Goal: Find specific page/section: Find specific page/section

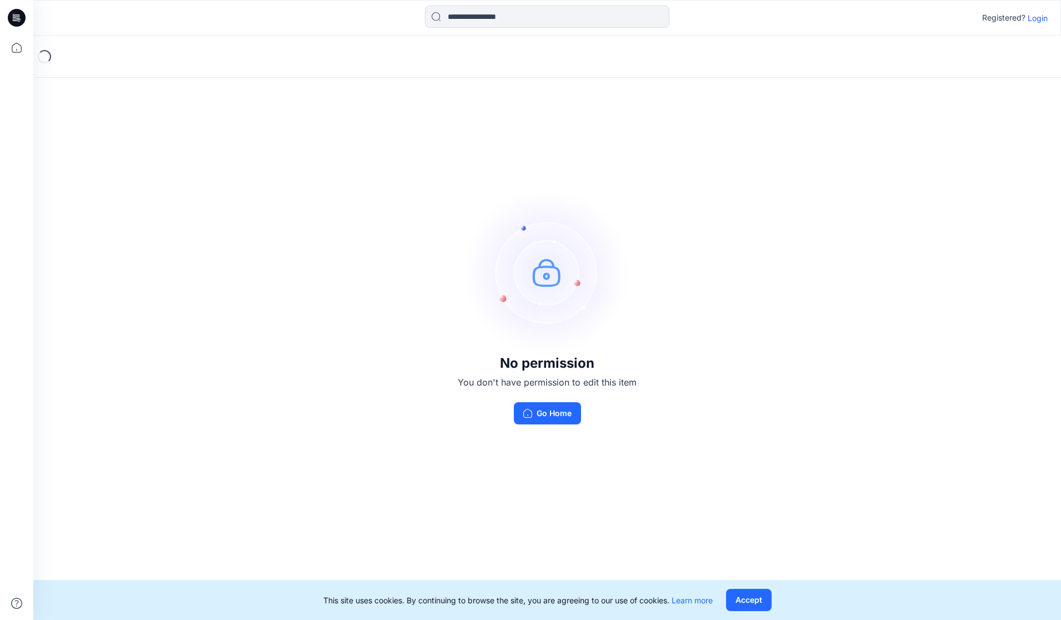
click at [1034, 19] on p "Login" at bounding box center [1038, 18] width 20 height 12
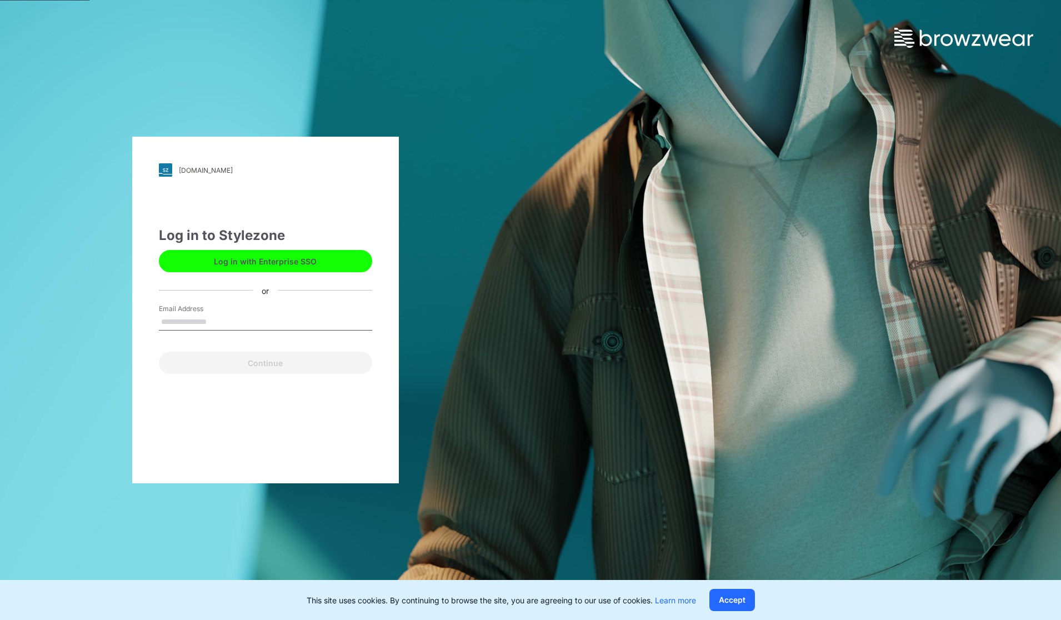
click at [292, 318] on input "Email Address" at bounding box center [265, 322] width 213 height 17
type input "**********"
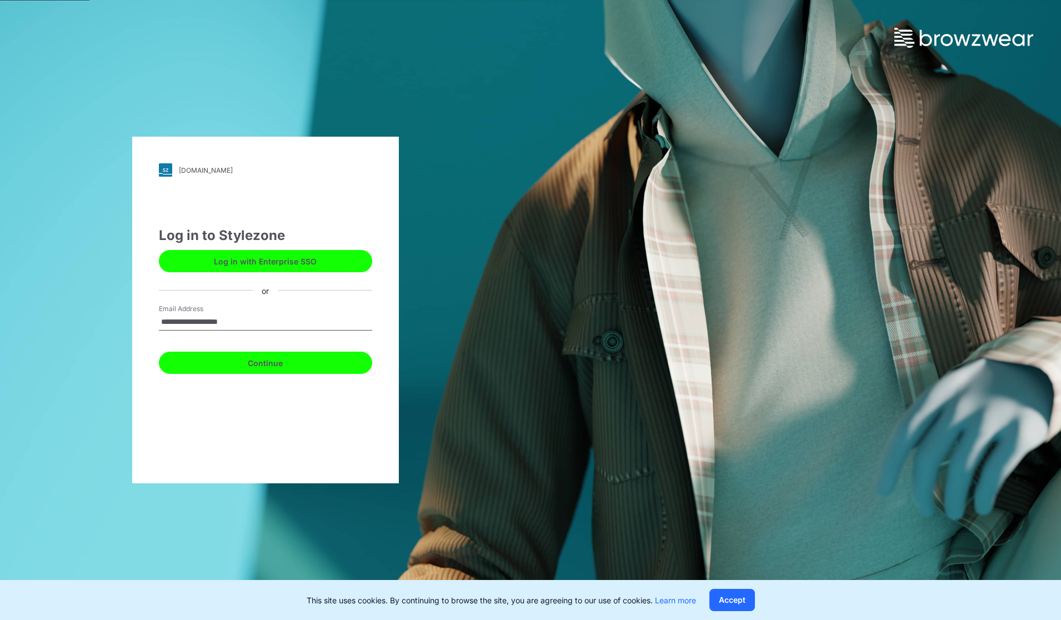
click at [259, 370] on button "Continue" at bounding box center [265, 363] width 213 height 22
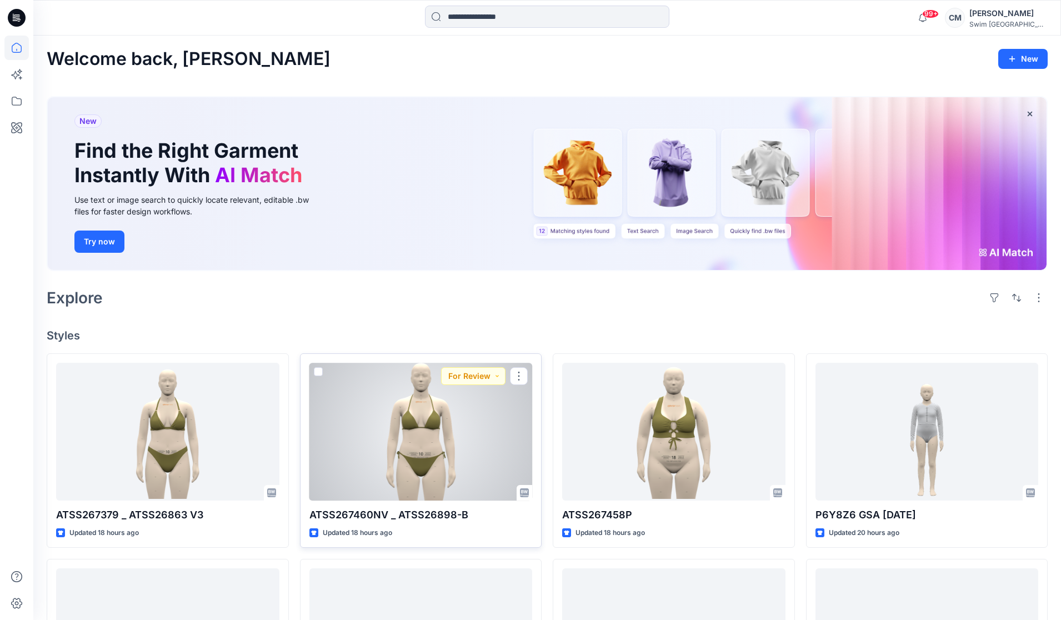
click at [378, 432] on div at bounding box center [420, 431] width 223 height 137
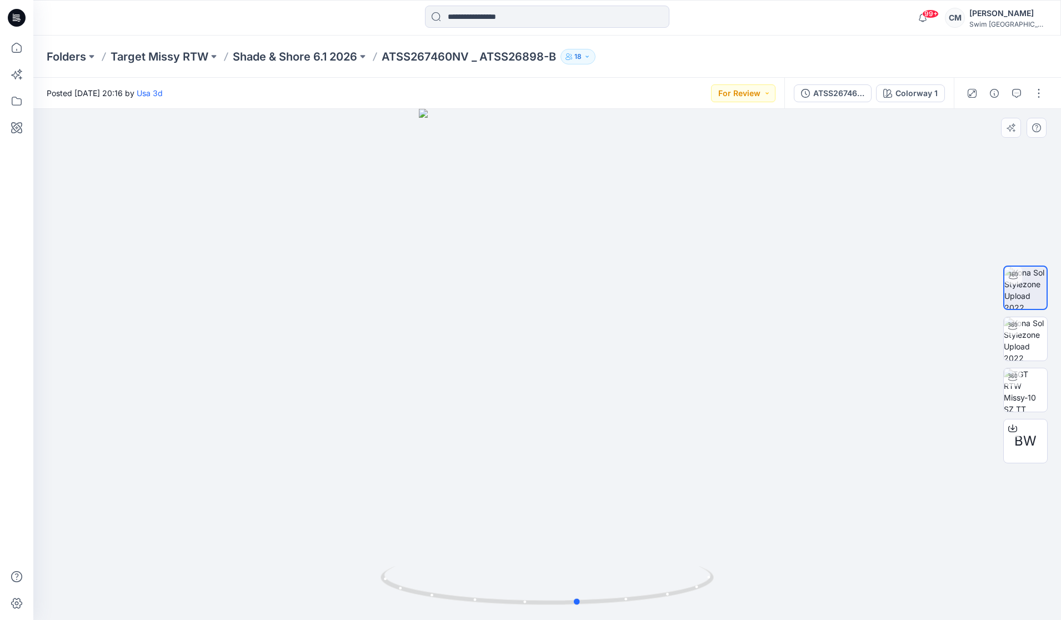
drag, startPoint x: 562, startPoint y: 458, endPoint x: 593, endPoint y: 447, distance: 33.0
click at [593, 447] on div at bounding box center [547, 364] width 1028 height 511
drag, startPoint x: 615, startPoint y: 458, endPoint x: 771, endPoint y: 439, distance: 156.7
click at [771, 439] on div at bounding box center [547, 364] width 1028 height 511
drag, startPoint x: 549, startPoint y: 414, endPoint x: 711, endPoint y: 376, distance: 167.2
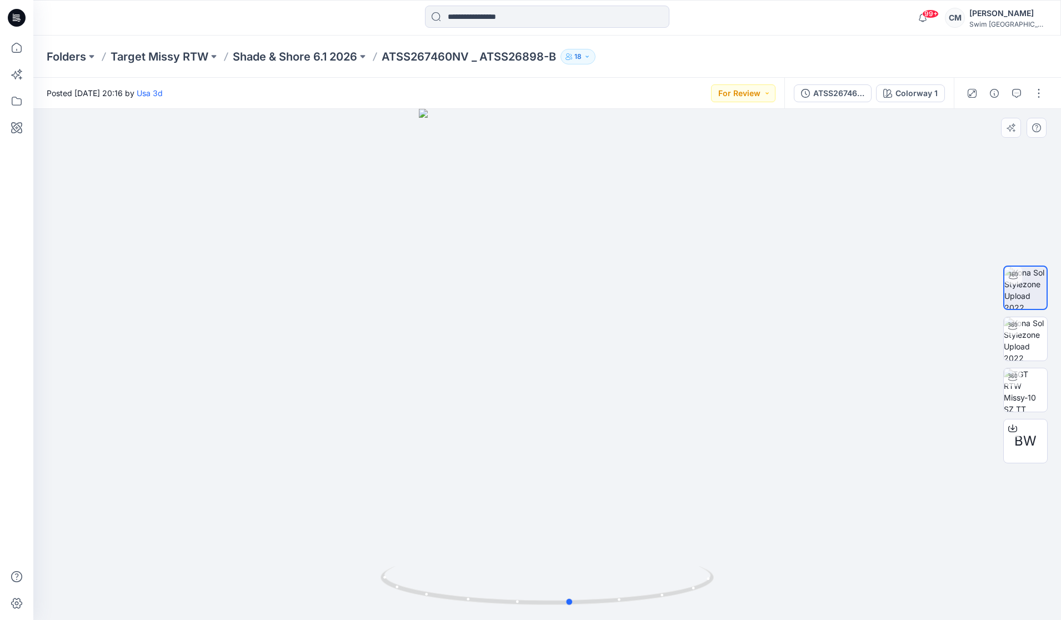
click at [711, 376] on div at bounding box center [547, 364] width 1028 height 511
click at [754, 106] on div "Posted [DATE] 20:16 by Usa 3d For Review" at bounding box center [408, 93] width 751 height 31
click at [754, 93] on button "For Review" at bounding box center [743, 93] width 64 height 18
click at [733, 174] on p "Approved" at bounding box center [719, 169] width 37 height 14
click at [1013, 446] on div "BW" at bounding box center [1025, 441] width 44 height 44
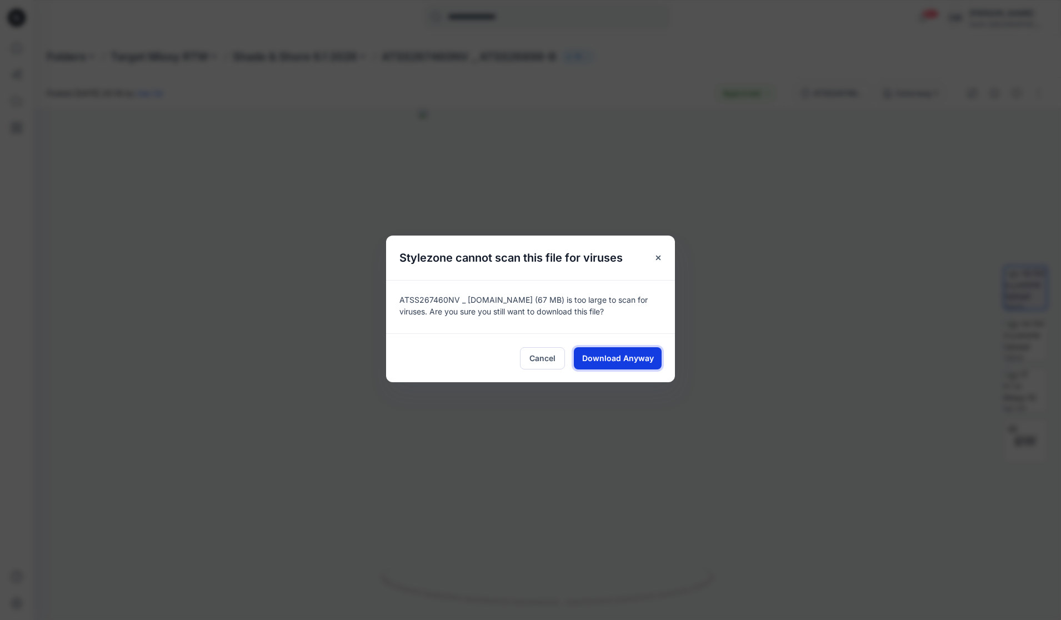
click at [637, 360] on span "Download Anyway" at bounding box center [618, 358] width 72 height 12
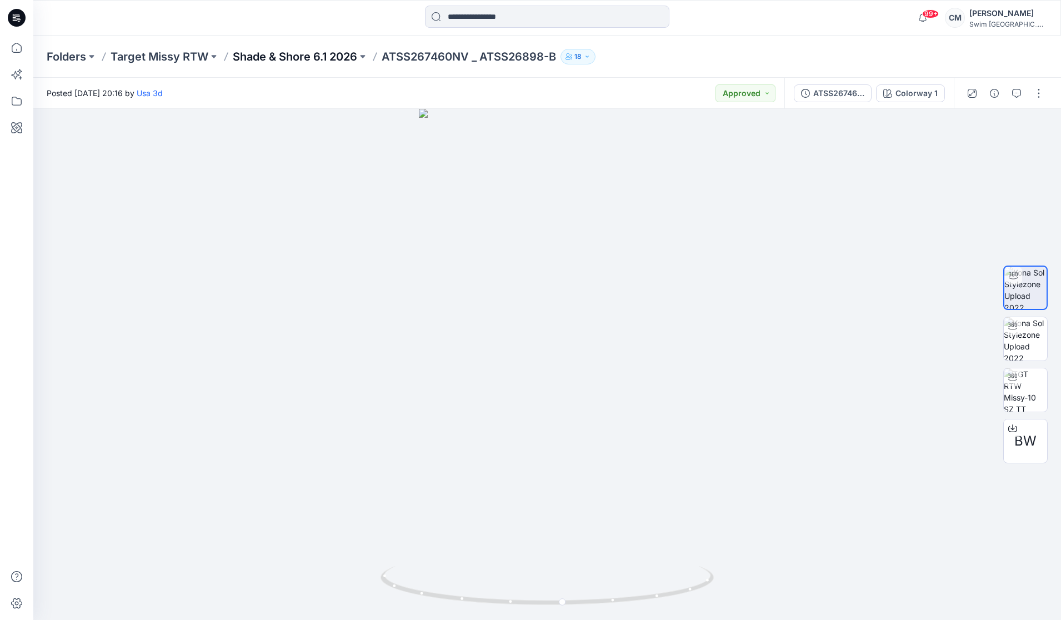
click at [287, 50] on p "Shade & Shore 6.1 2026" at bounding box center [295, 57] width 124 height 16
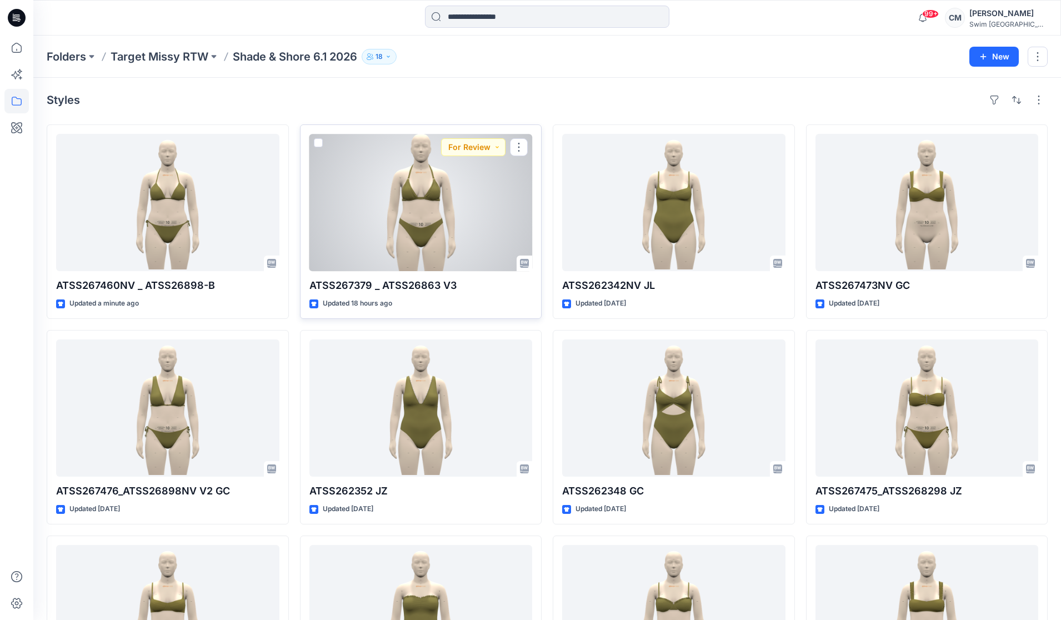
click at [420, 237] on div at bounding box center [420, 202] width 223 height 137
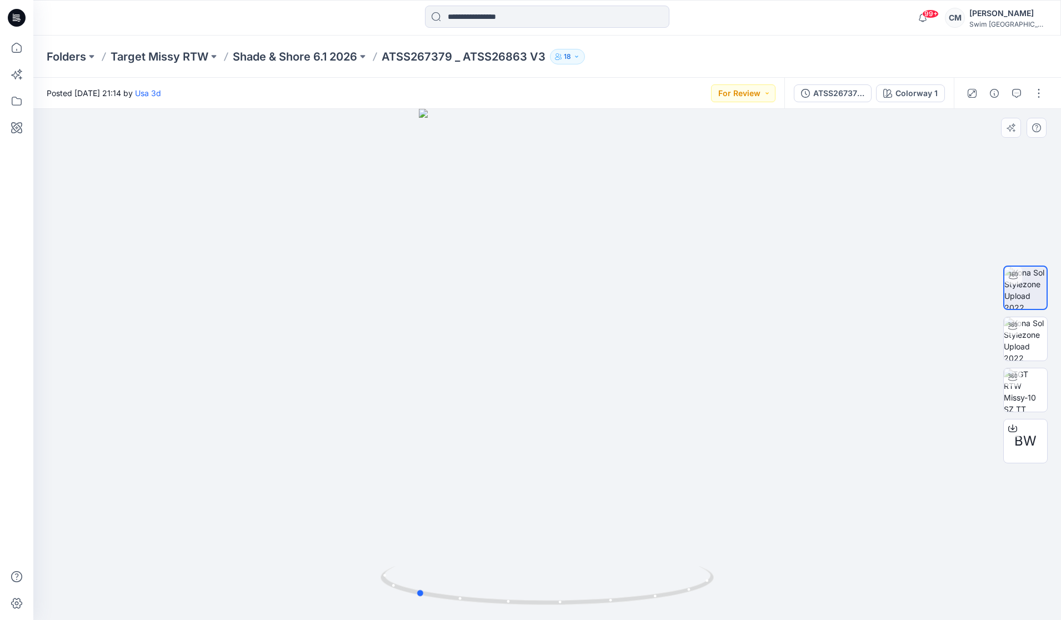
drag, startPoint x: 685, startPoint y: 425, endPoint x: 551, endPoint y: 408, distance: 135.4
click at [553, 411] on div at bounding box center [547, 364] width 1028 height 511
drag, startPoint x: 551, startPoint y: 408, endPoint x: 681, endPoint y: 395, distance: 130.7
click at [682, 395] on div at bounding box center [547, 364] width 1028 height 511
drag, startPoint x: 683, startPoint y: 399, endPoint x: 690, endPoint y: 387, distance: 14.5
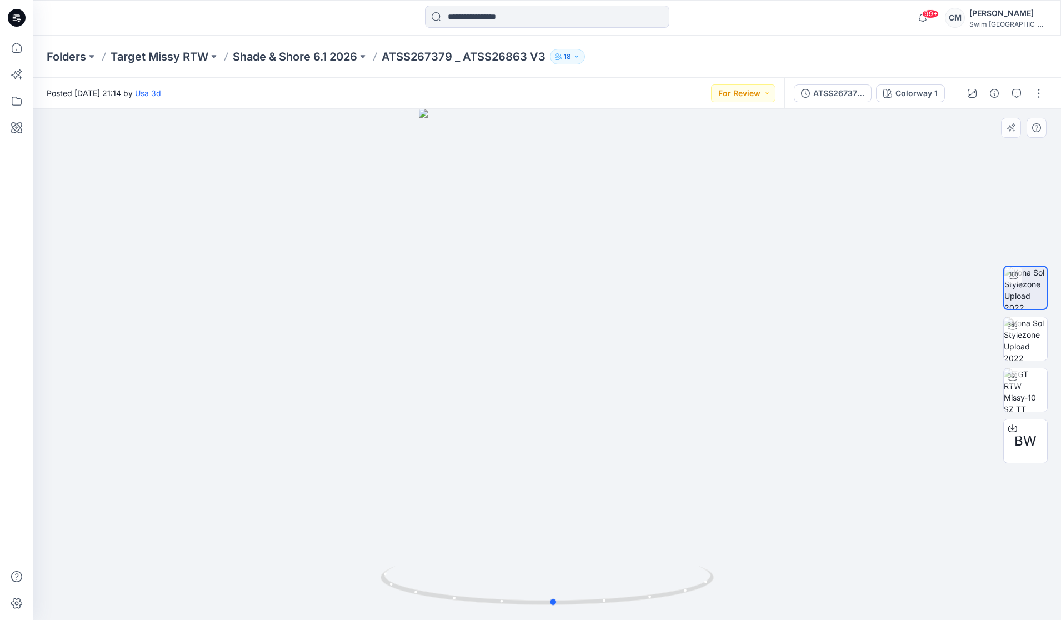
click at [690, 387] on div at bounding box center [547, 364] width 1028 height 511
drag, startPoint x: 549, startPoint y: 247, endPoint x: 551, endPoint y: 388, distance: 141.1
click at [552, 388] on img at bounding box center [546, 304] width 523 height 634
drag, startPoint x: 452, startPoint y: 53, endPoint x: 380, endPoint y: 51, distance: 72.2
click at [380, 52] on div "Folders Target Missy RTW Shade & Shore 6.1 2026 ATSS267379 _ ATSS26863 V3 18" at bounding box center [504, 57] width 914 height 16
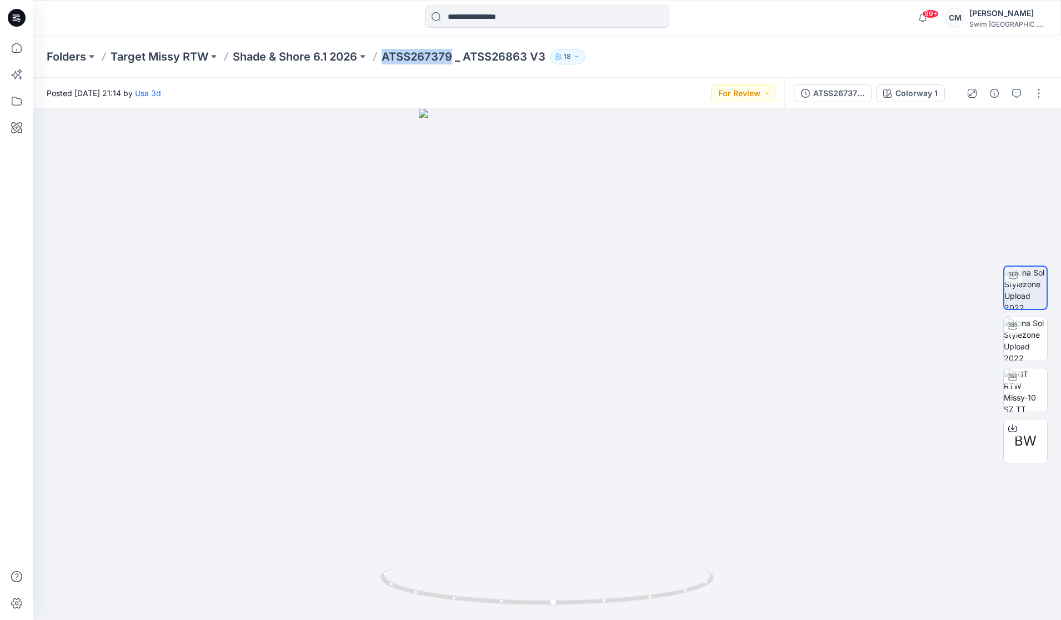
copy p "ATSS267379"
drag, startPoint x: 688, startPoint y: 568, endPoint x: 677, endPoint y: 552, distance: 19.6
click at [678, 552] on div at bounding box center [547, 364] width 1028 height 511
drag, startPoint x: 533, startPoint y: 433, endPoint x: 629, endPoint y: 428, distance: 95.6
click at [629, 429] on img at bounding box center [546, 301] width 523 height 638
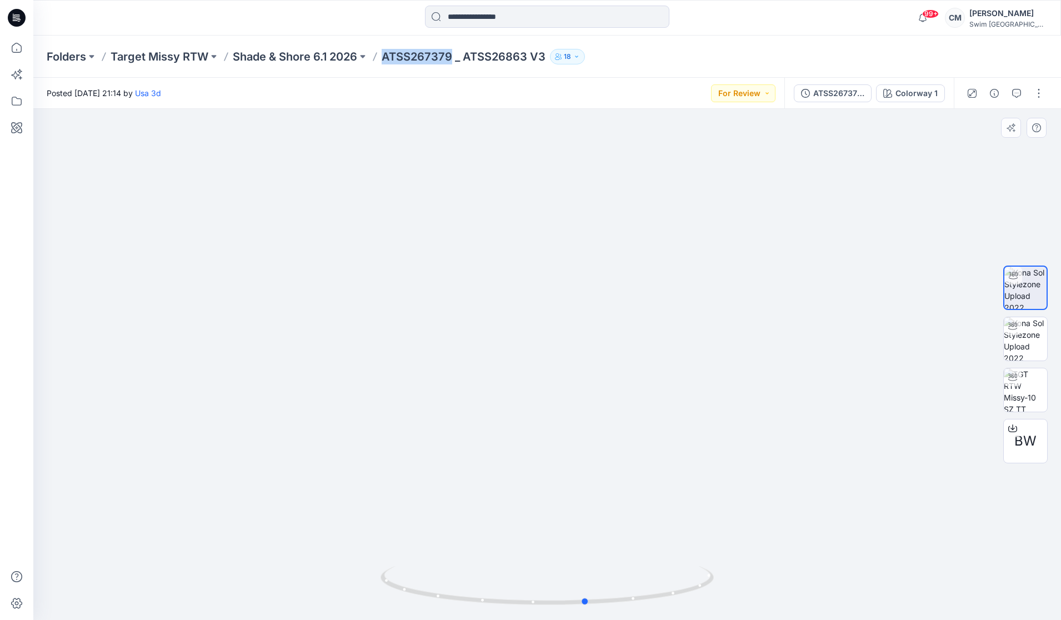
drag, startPoint x: 528, startPoint y: 575, endPoint x: 570, endPoint y: 554, distance: 47.4
click at [570, 555] on div at bounding box center [547, 364] width 1028 height 511
drag, startPoint x: 486, startPoint y: 238, endPoint x: 443, endPoint y: 152, distance: 96.4
click at [443, 152] on div at bounding box center [547, 364] width 1028 height 511
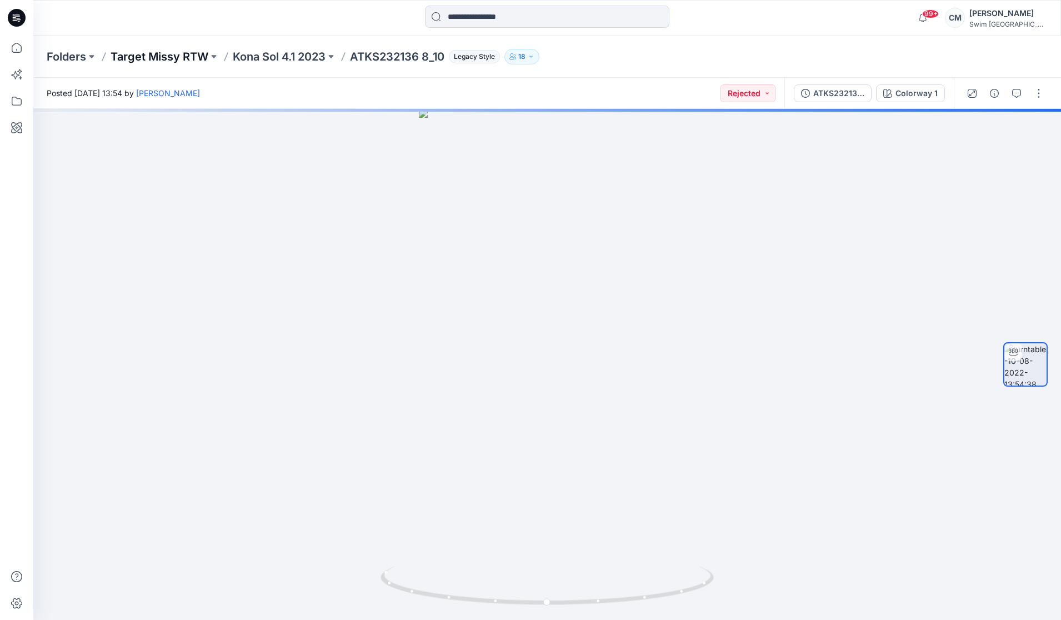
click at [187, 54] on p "Target Missy RTW" at bounding box center [160, 57] width 98 height 16
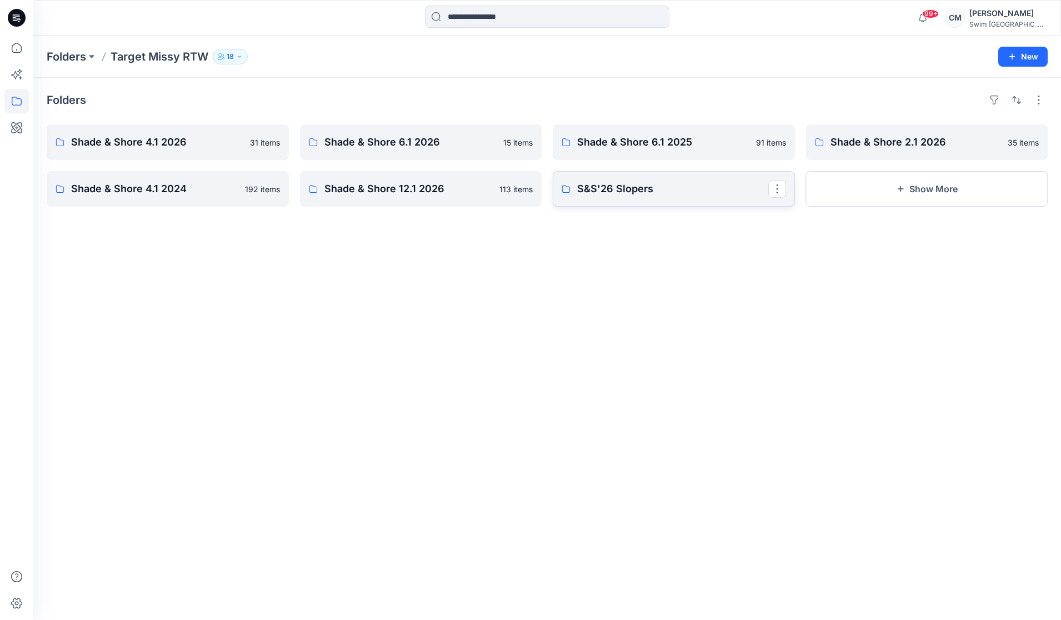
click at [700, 185] on p "S&S'26 Slopers" at bounding box center [672, 189] width 191 height 16
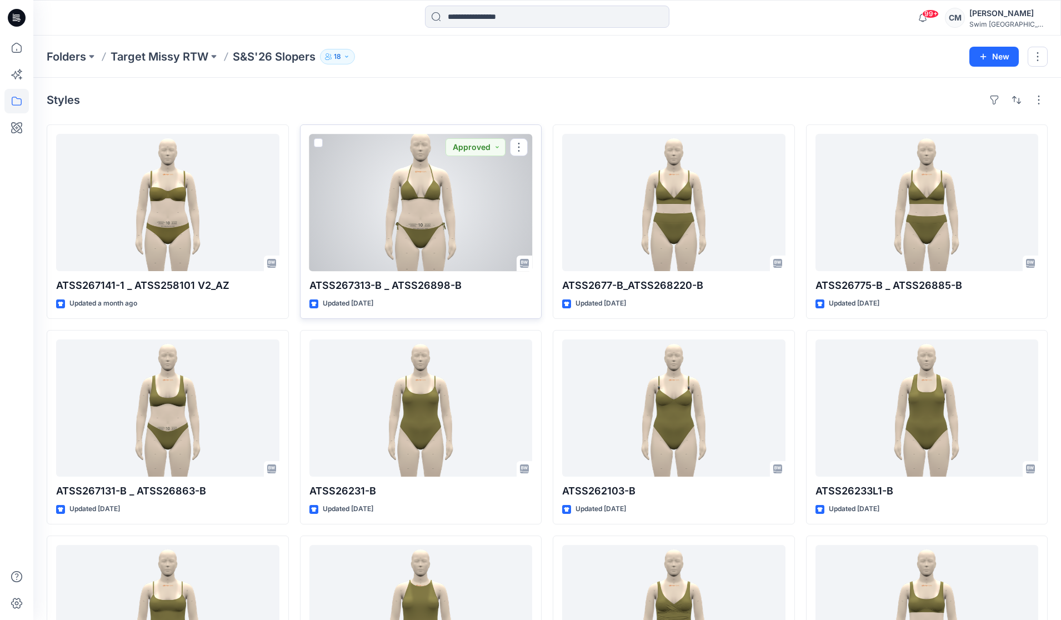
click at [352, 233] on div at bounding box center [420, 202] width 223 height 137
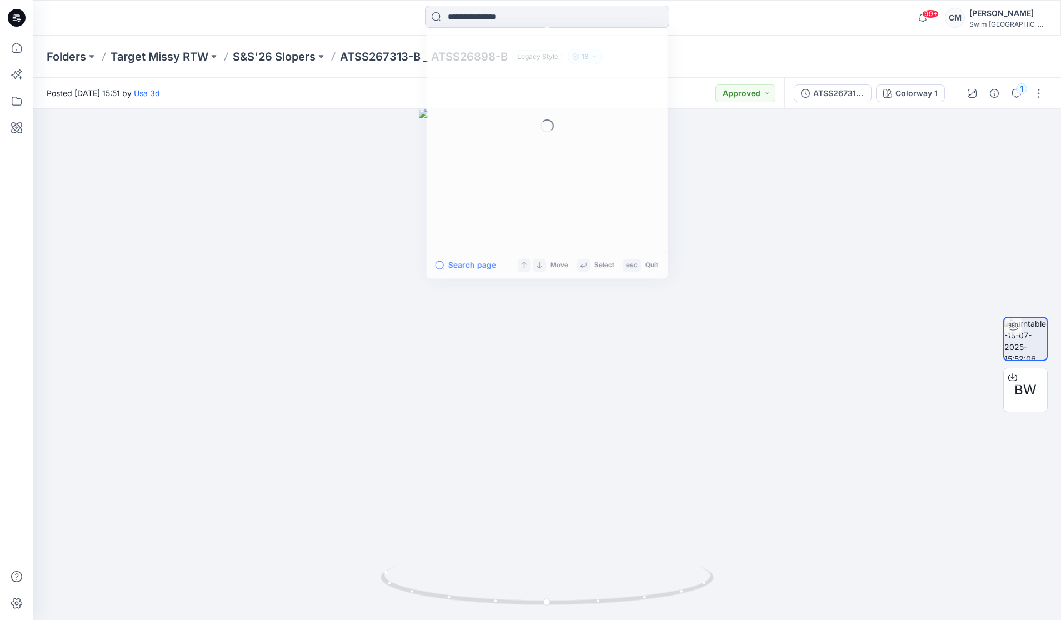
click at [524, 15] on input at bounding box center [547, 17] width 244 height 22
paste input "**********"
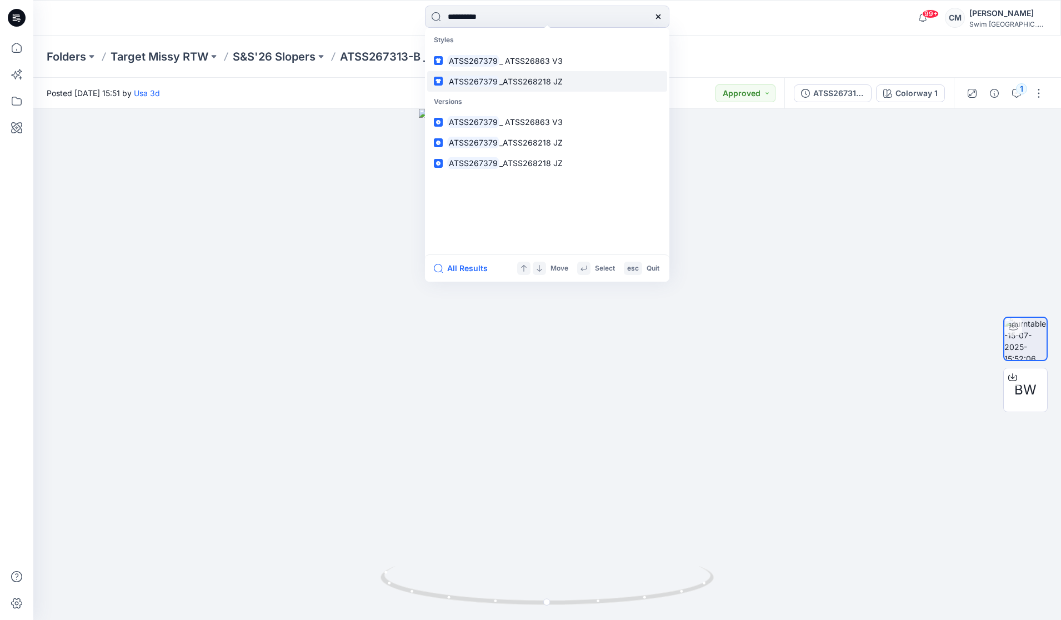
type input "**********"
click at [515, 77] on span "_ATSS268218 JZ" at bounding box center [530, 81] width 63 height 9
